Goal: Use online tool/utility: Utilize a website feature to perform a specific function

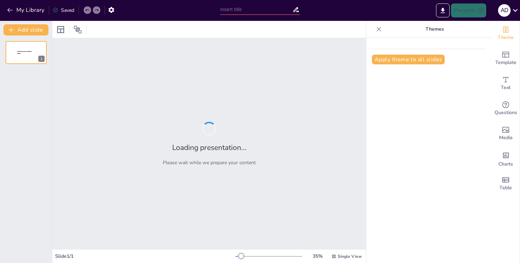
type input "Imported Clase modelo.pptx"
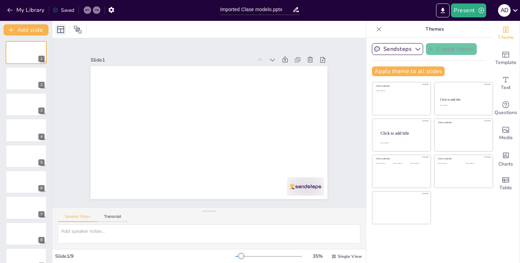
click at [61, 33] on icon at bounding box center [60, 29] width 8 height 8
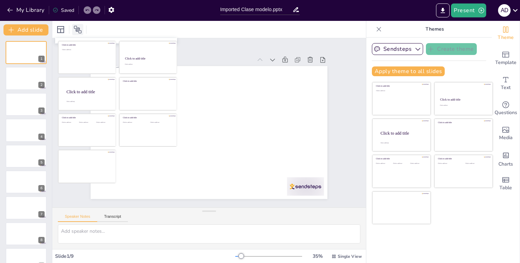
click at [77, 29] on icon at bounding box center [78, 30] width 8 height 8
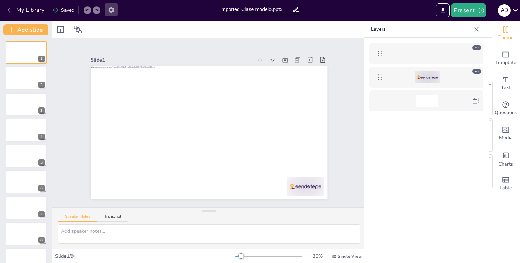
click at [113, 11] on icon "button" at bounding box center [111, 9] width 7 height 7
click at [111, 8] on icon "button" at bounding box center [111, 10] width 6 height 6
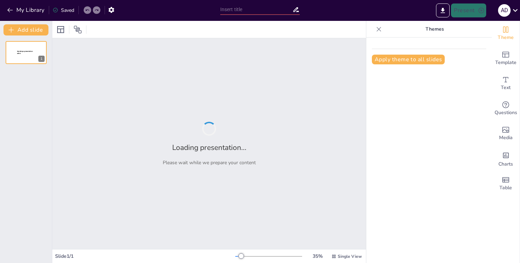
type input "Imported Clase modelo.pptx"
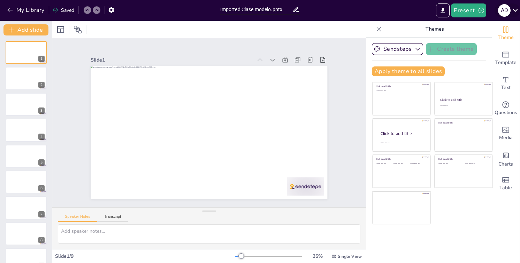
click at [515, 9] on icon at bounding box center [514, 10] width 9 height 9
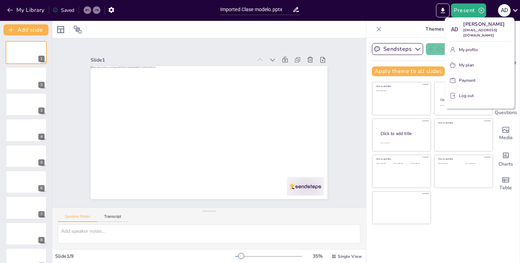
click at [393, 10] on div at bounding box center [260, 131] width 520 height 263
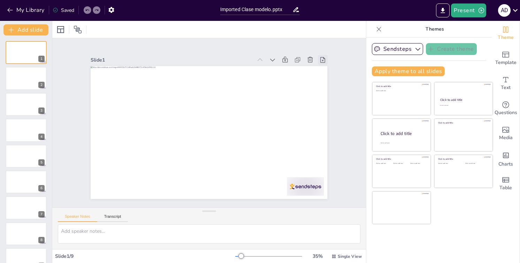
click at [323, 61] on icon at bounding box center [322, 59] width 7 height 7
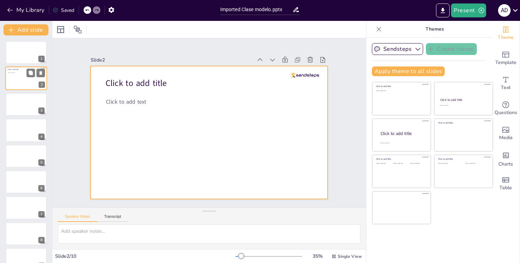
click at [24, 80] on div at bounding box center [26, 79] width 42 height 24
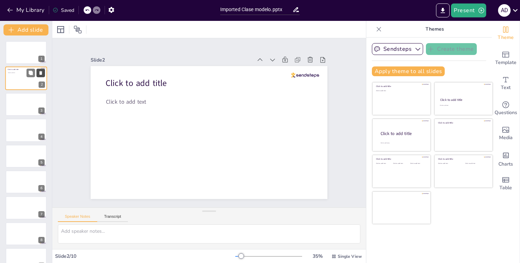
click at [42, 74] on icon at bounding box center [40, 73] width 5 height 5
